Goal: Task Accomplishment & Management: Use online tool/utility

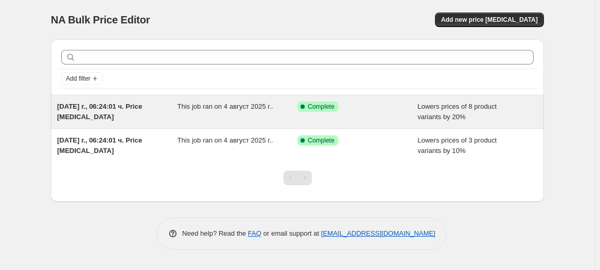
click at [151, 104] on div "[DATE] г., 06:24:01 ч. Price [MEDICAL_DATA]" at bounding box center [117, 111] width 120 height 21
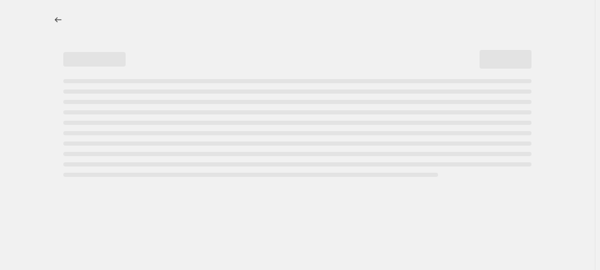
select select "percentage"
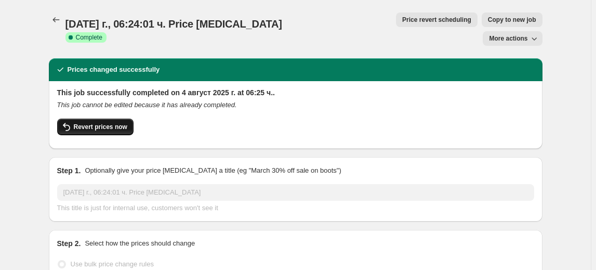
click at [120, 123] on span "Revert prices now" at bounding box center [100, 127] width 53 height 8
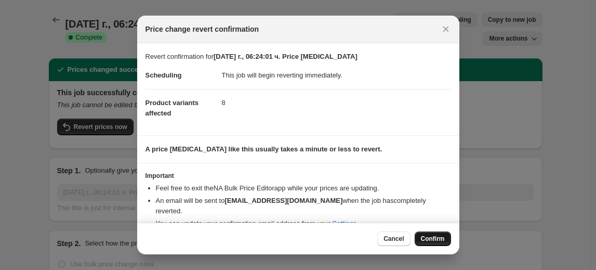
click at [425, 235] on span "Confirm" at bounding box center [433, 238] width 24 height 8
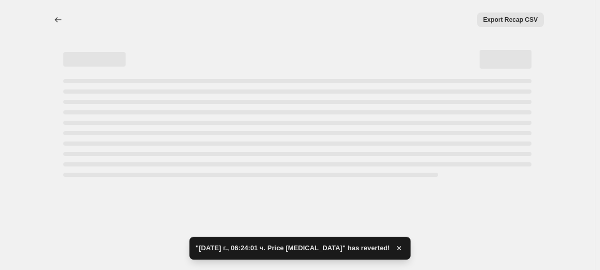
select select "percentage"
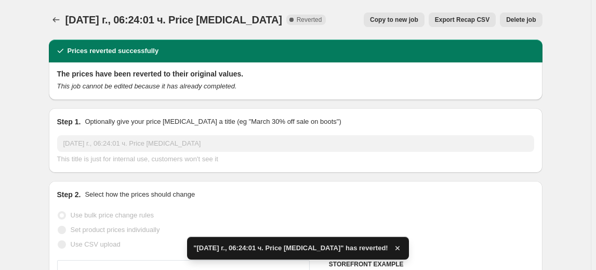
click at [524, 17] on span "Delete job" at bounding box center [521, 20] width 30 height 8
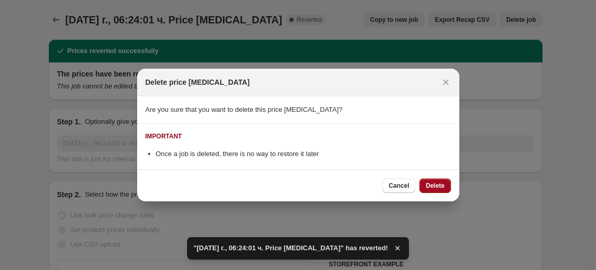
click at [431, 181] on button "Delete" at bounding box center [434, 185] width 31 height 15
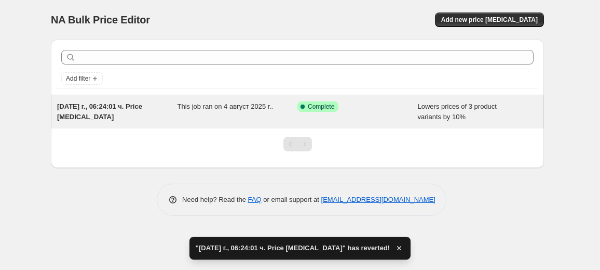
click at [263, 114] on div "This job ran on 4 август 2025 г.." at bounding box center [238, 111] width 120 height 21
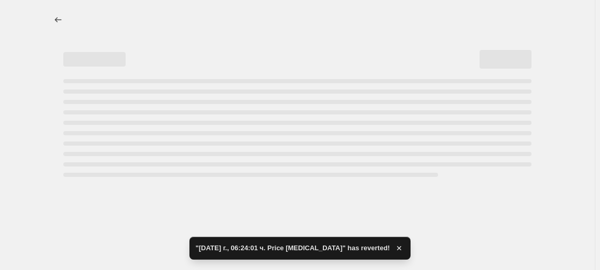
select select "percentage"
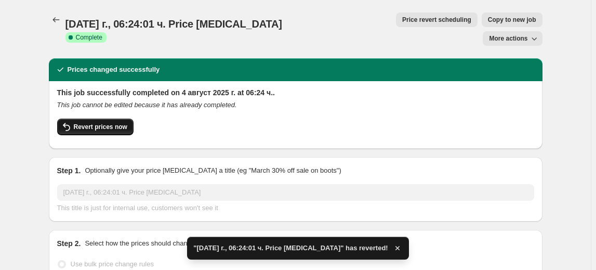
click at [116, 123] on span "Revert prices now" at bounding box center [100, 127] width 53 height 8
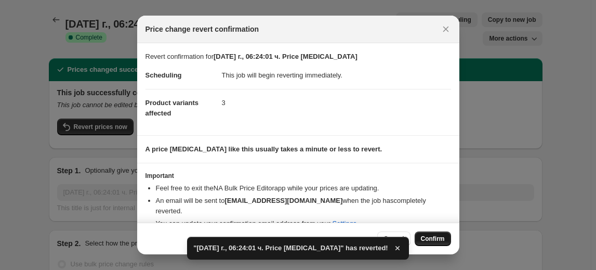
click at [437, 237] on span "Confirm" at bounding box center [433, 238] width 24 height 8
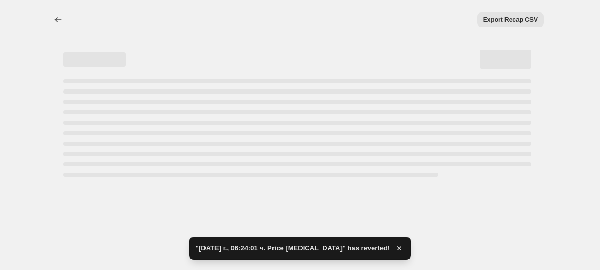
select select "percentage"
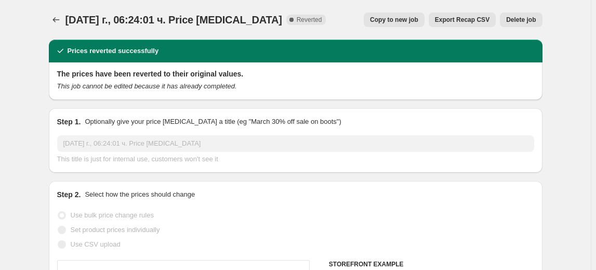
click at [530, 22] on span "Delete job" at bounding box center [521, 20] width 30 height 8
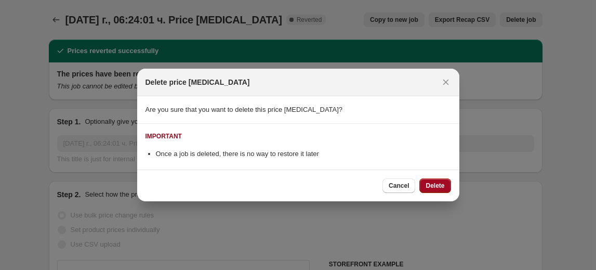
click at [432, 184] on span "Delete" at bounding box center [434, 185] width 19 height 8
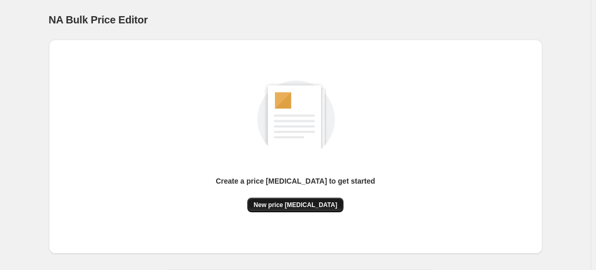
click at [313, 203] on span "New price [MEDICAL_DATA]" at bounding box center [295, 204] width 84 height 8
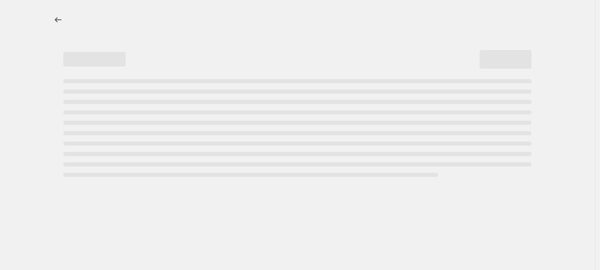
select select "percentage"
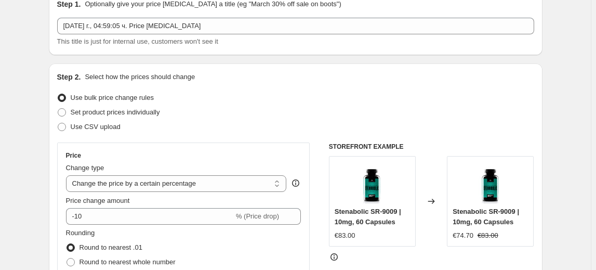
scroll to position [94, 0]
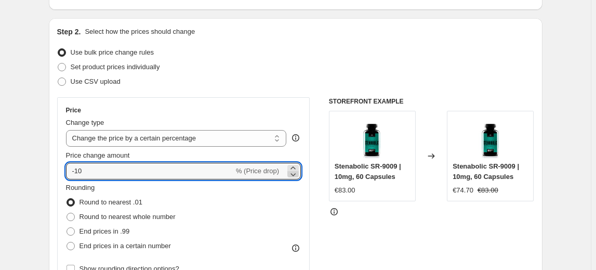
click at [292, 173] on icon at bounding box center [293, 174] width 10 height 10
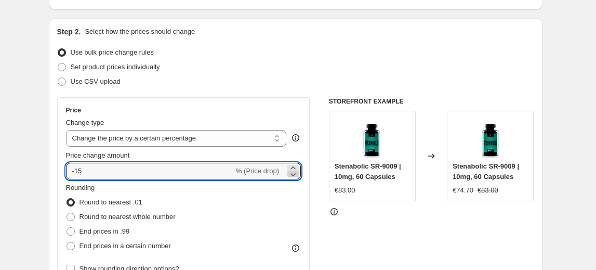
click at [292, 173] on icon at bounding box center [293, 174] width 10 height 10
click at [292, 172] on icon at bounding box center [293, 174] width 10 height 10
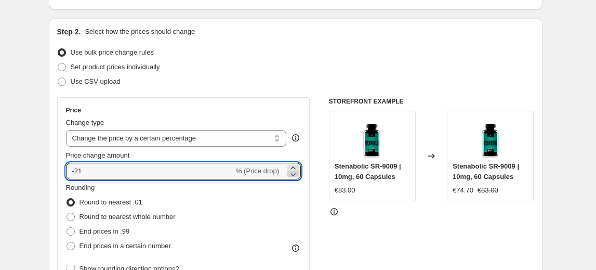
click at [292, 172] on icon at bounding box center [293, 174] width 10 height 10
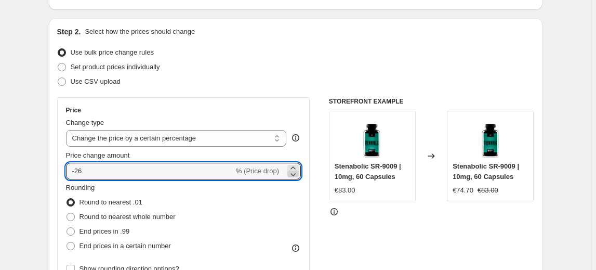
click at [292, 172] on icon at bounding box center [293, 174] width 10 height 10
type input "-30"
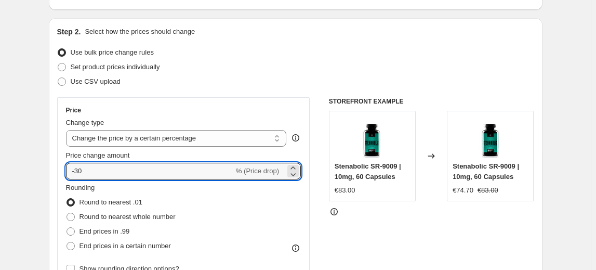
click at [213, 187] on div "Rounding Round to nearest .01 Round to nearest whole number End prices in .99 E…" at bounding box center [183, 217] width 235 height 71
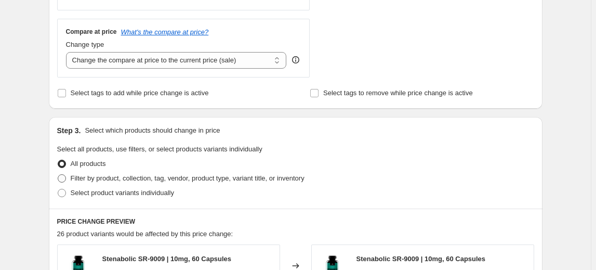
scroll to position [378, 0]
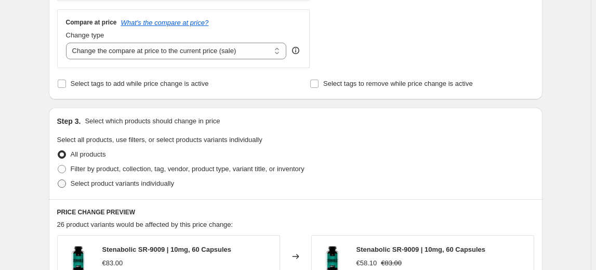
click at [113, 181] on span "Select product variants individually" at bounding box center [122, 183] width 103 height 8
click at [58, 180] on input "Select product variants individually" at bounding box center [58, 179] width 1 height 1
radio input "true"
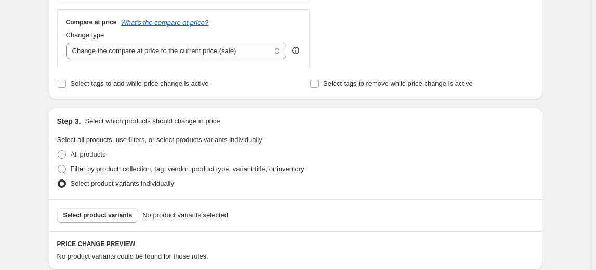
click at [80, 214] on span "Select product variants" at bounding box center [97, 215] width 69 height 8
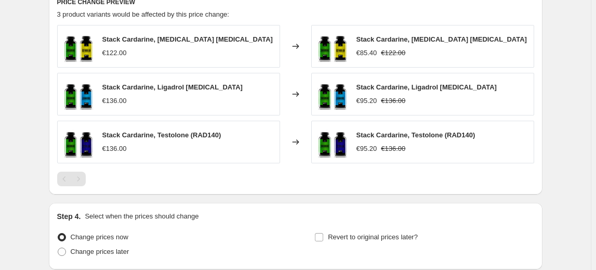
scroll to position [703, 0]
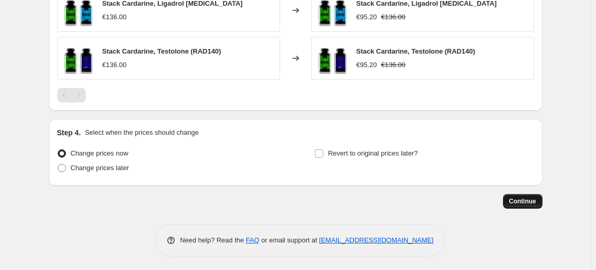
click at [533, 197] on span "Continue" at bounding box center [522, 201] width 27 height 8
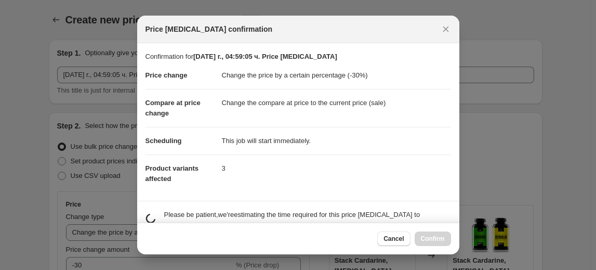
scroll to position [0, 0]
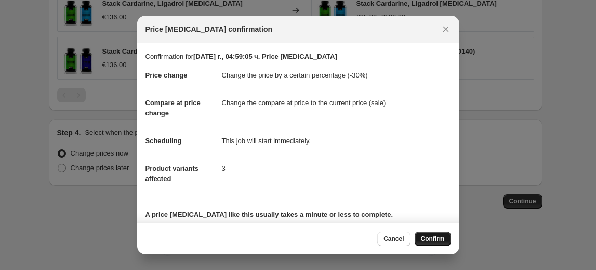
click at [429, 239] on span "Confirm" at bounding box center [433, 238] width 24 height 8
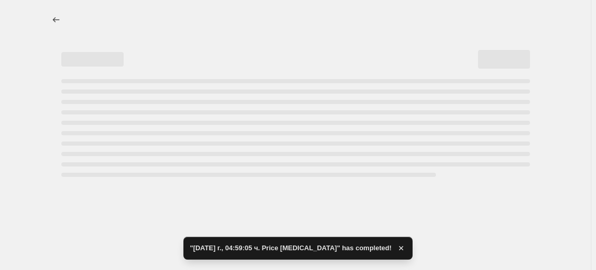
select select "percentage"
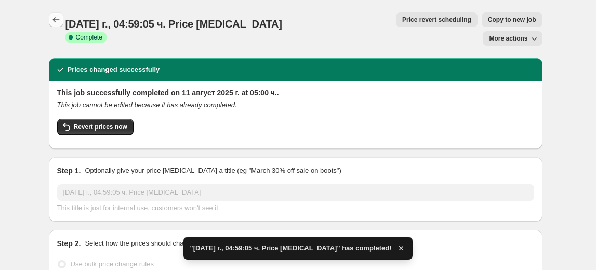
click at [58, 26] on button "Price change jobs" at bounding box center [56, 19] width 15 height 15
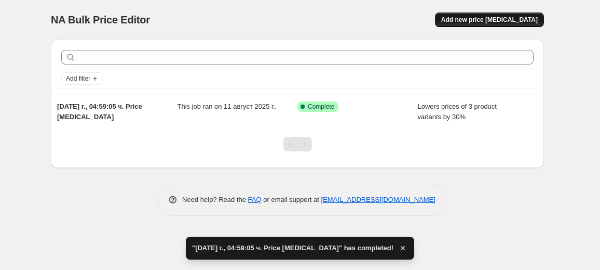
click at [518, 22] on span "Add new price [MEDICAL_DATA]" at bounding box center [489, 20] width 97 height 8
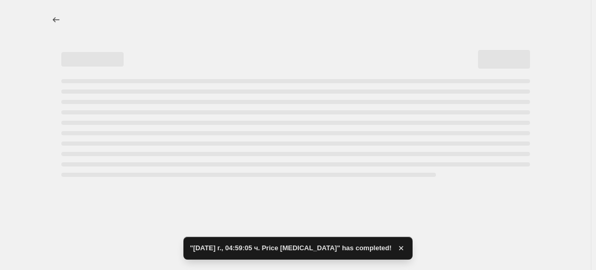
select select "percentage"
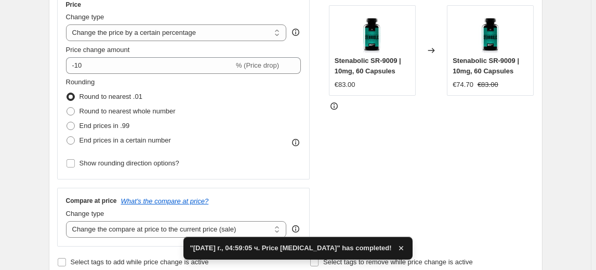
scroll to position [236, 0]
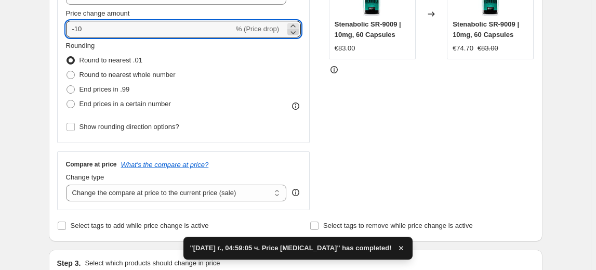
click at [297, 34] on icon at bounding box center [293, 32] width 10 height 10
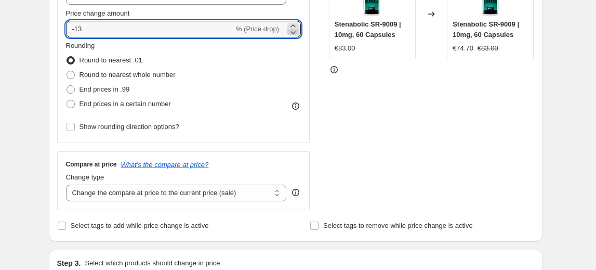
click at [297, 34] on icon at bounding box center [293, 32] width 10 height 10
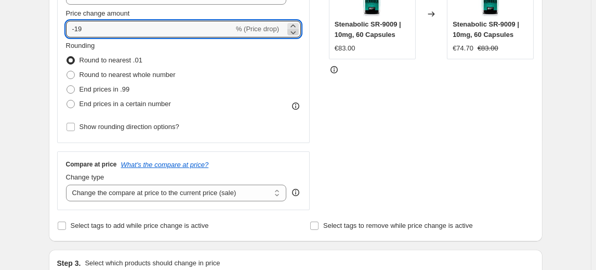
click at [297, 34] on icon at bounding box center [293, 32] width 10 height 10
click at [296, 35] on icon at bounding box center [293, 32] width 10 height 10
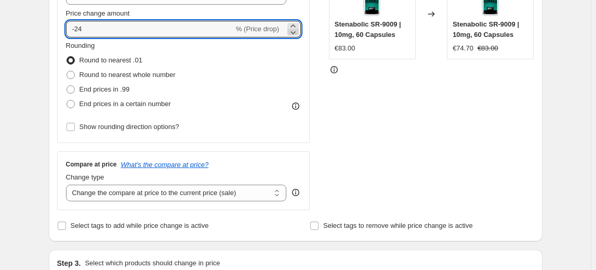
click at [296, 35] on icon at bounding box center [293, 32] width 10 height 10
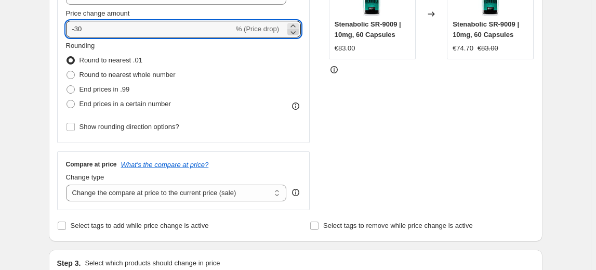
click at [296, 35] on icon at bounding box center [293, 32] width 10 height 10
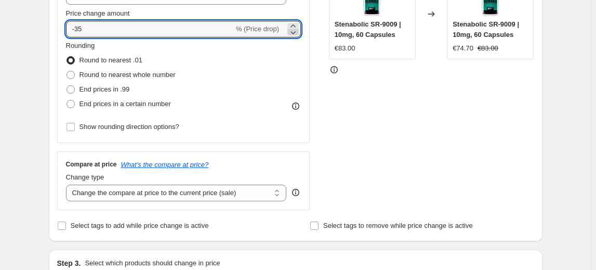
click at [296, 35] on icon at bounding box center [293, 32] width 10 height 10
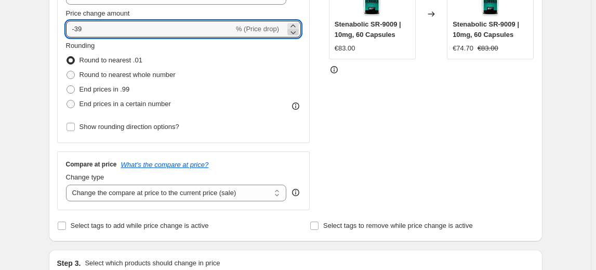
type input "-40"
click at [205, 51] on div "Rounding Round to nearest .01 Round to nearest whole number End prices in .99 E…" at bounding box center [183, 76] width 235 height 71
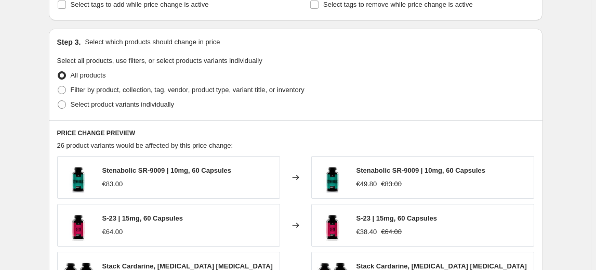
scroll to position [472, 0]
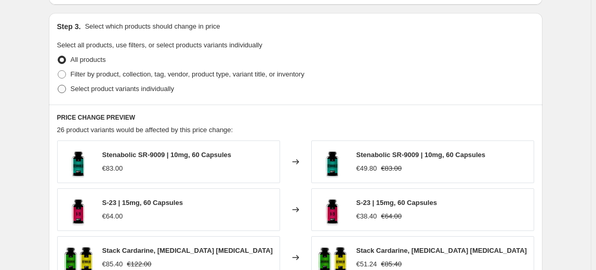
click at [137, 91] on span "Select product variants individually" at bounding box center [122, 89] width 103 height 8
click at [58, 85] on input "Select product variants individually" at bounding box center [58, 85] width 1 height 1
radio input "true"
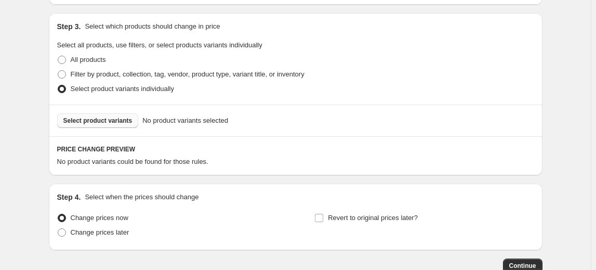
click at [105, 123] on span "Select product variants" at bounding box center [97, 120] width 69 height 8
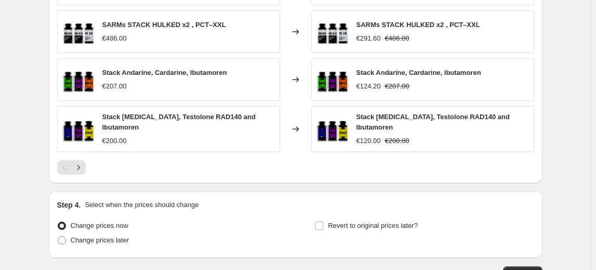
scroll to position [798, 0]
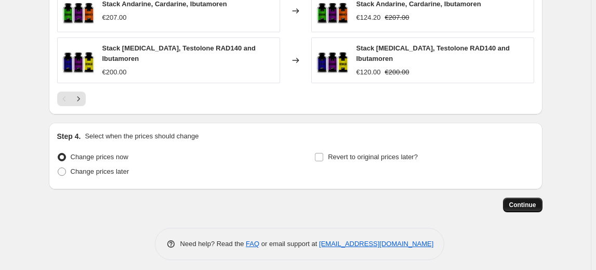
click at [522, 200] on span "Continue" at bounding box center [522, 204] width 27 height 8
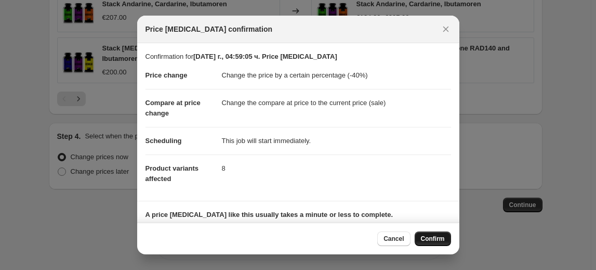
click at [435, 243] on button "Confirm" at bounding box center [432, 238] width 36 height 15
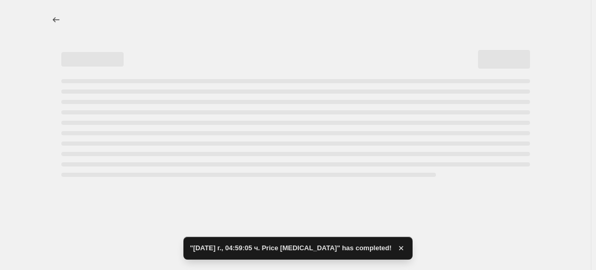
select select "percentage"
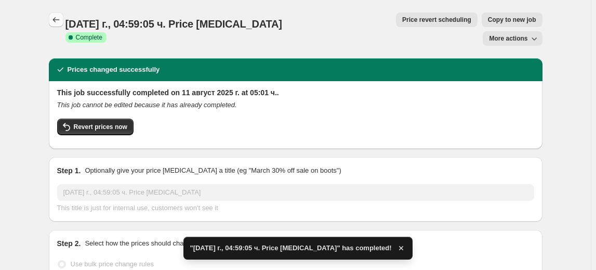
click at [60, 24] on icon "Price change jobs" at bounding box center [56, 20] width 10 height 10
